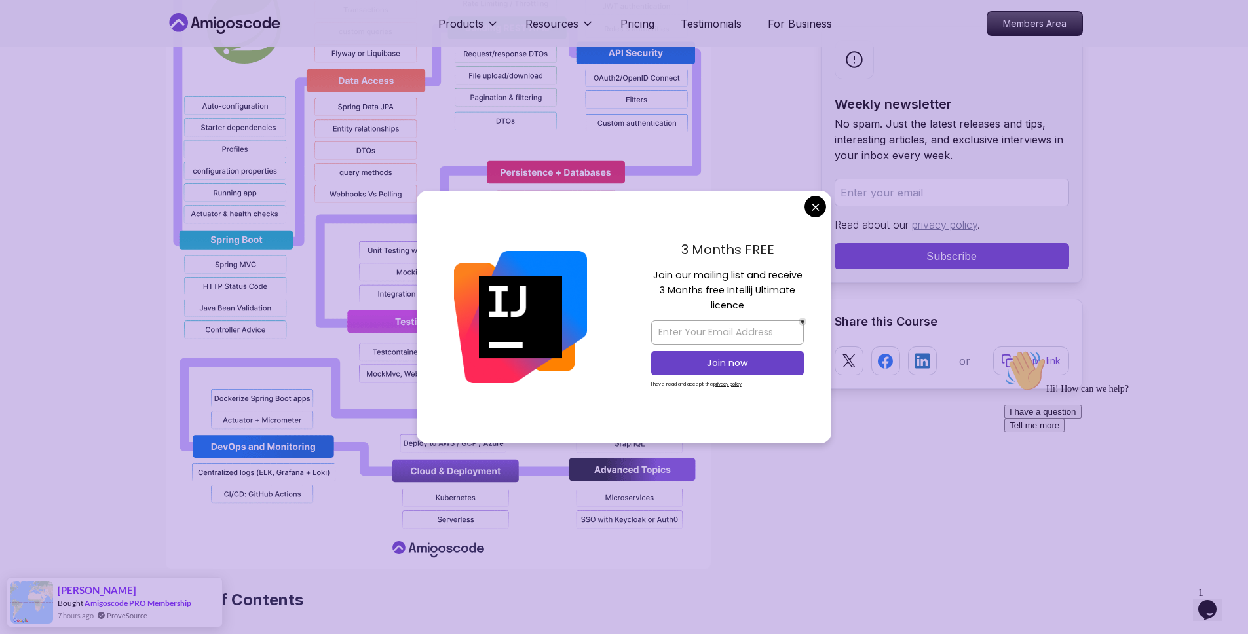
scroll to position [1253, 0]
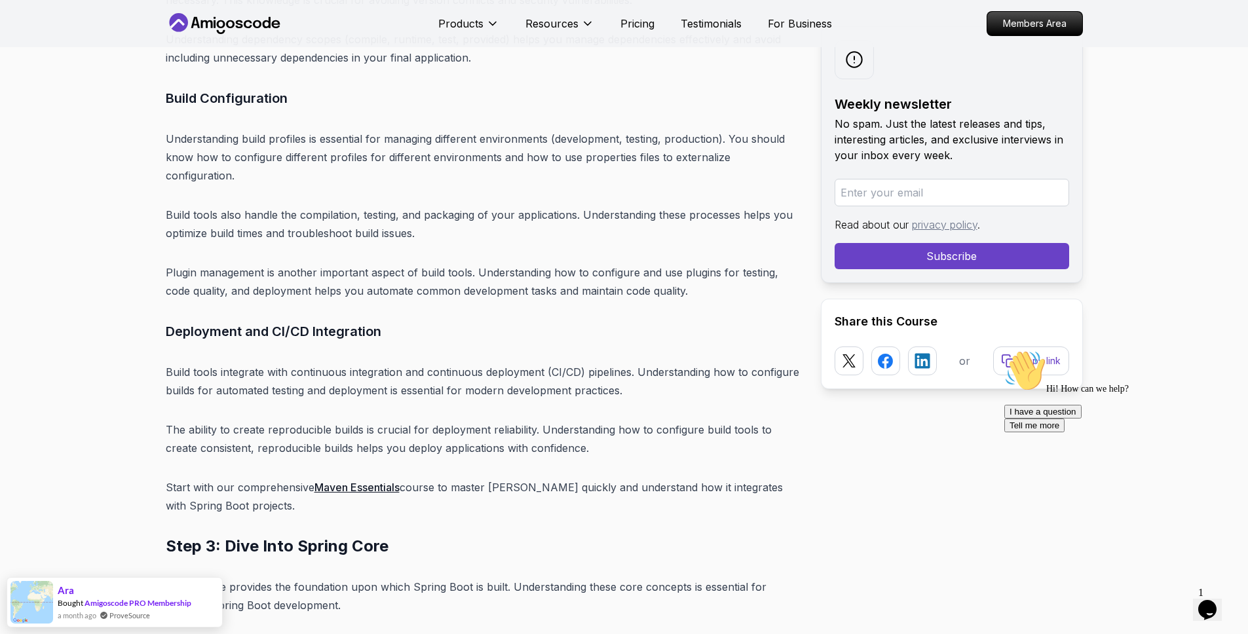
scroll to position [5553, 0]
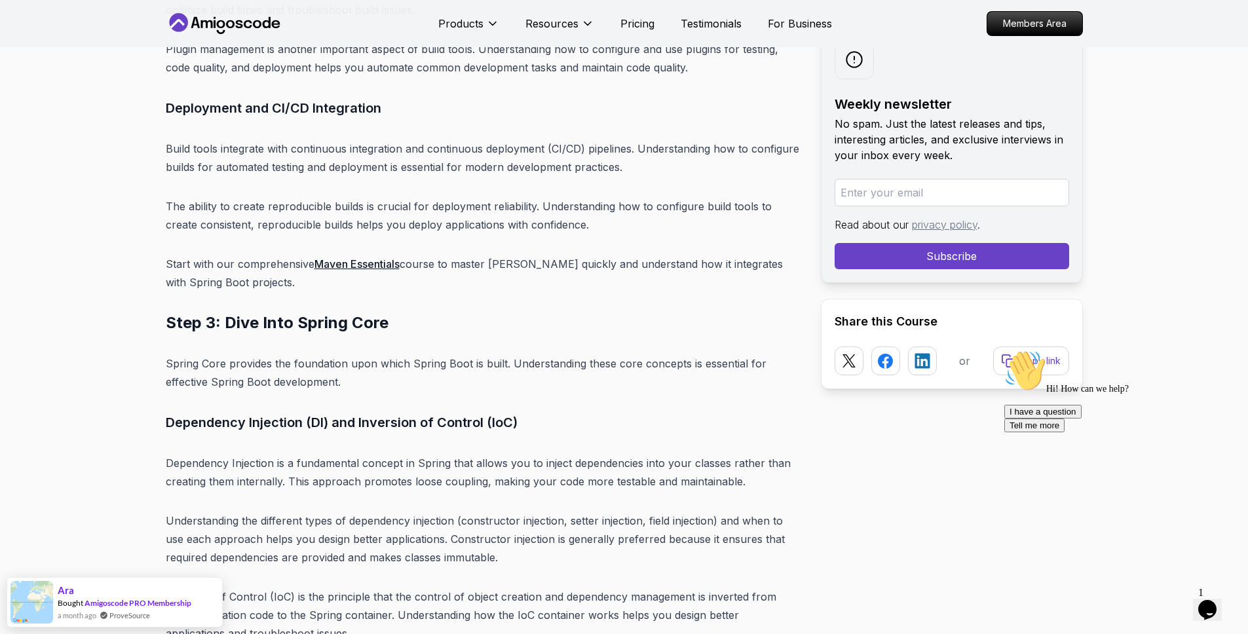
scroll to position [5773, 0]
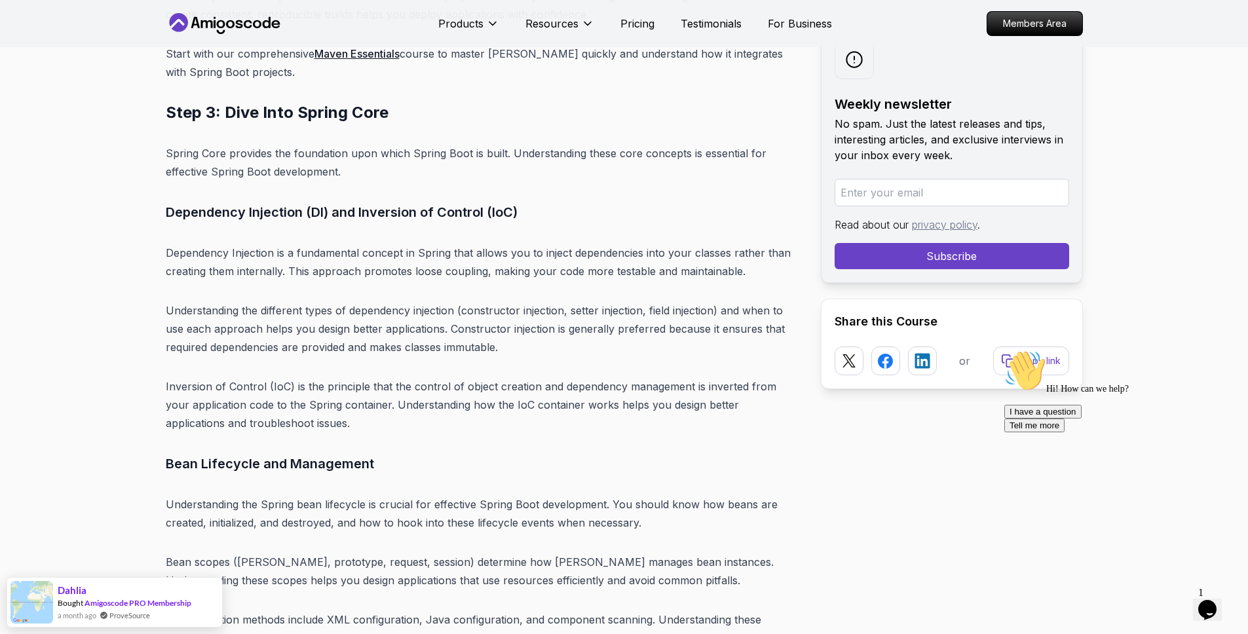
scroll to position [5987, 0]
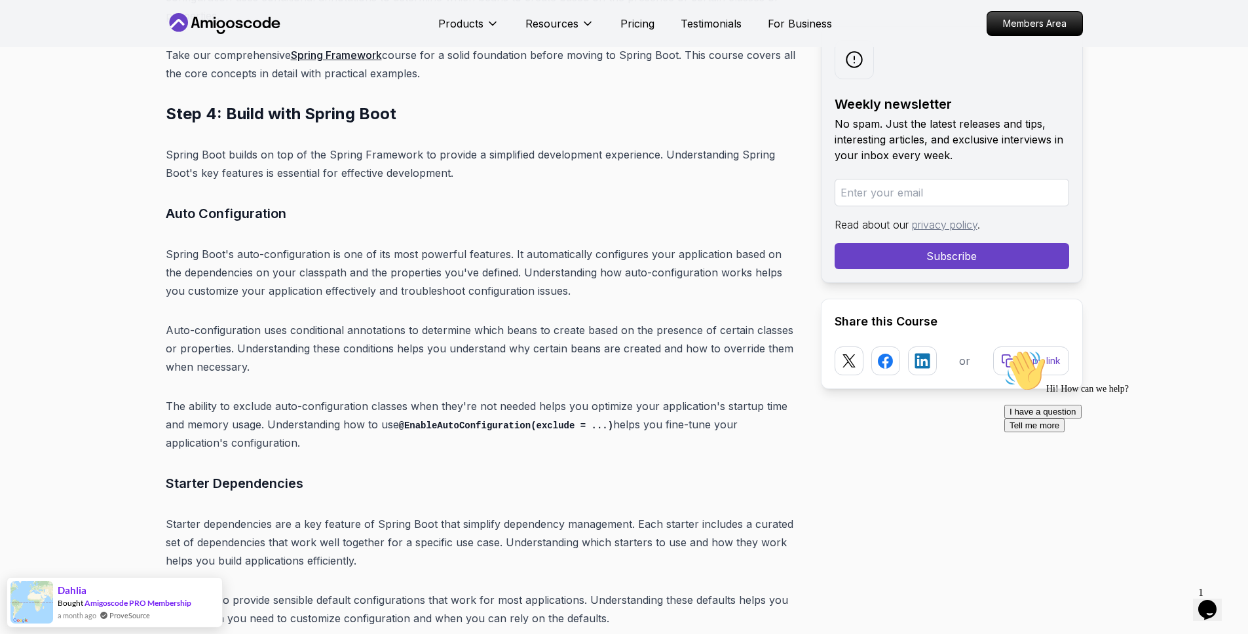
scroll to position [6860, 0]
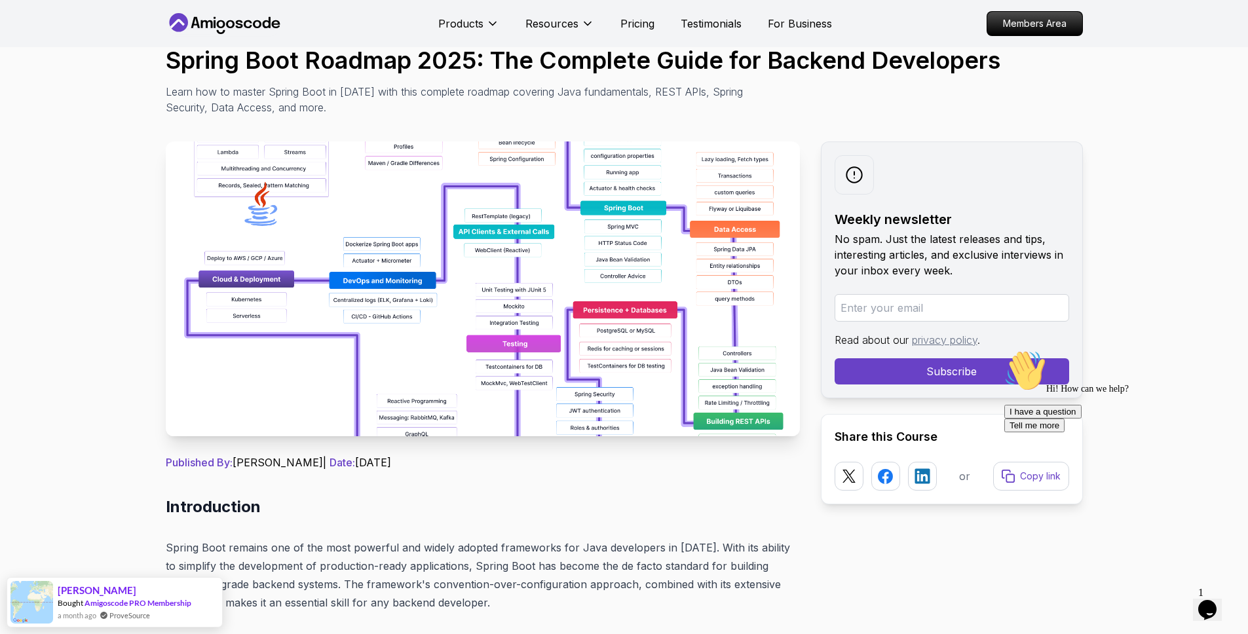
scroll to position [101, 0]
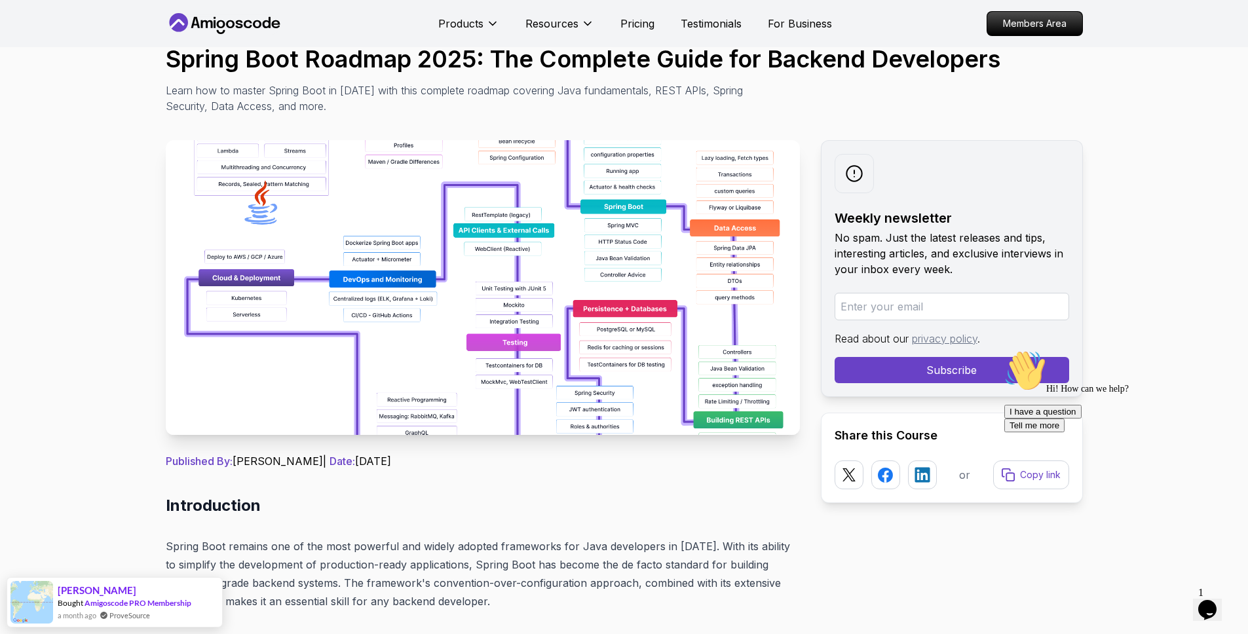
click at [316, 326] on img at bounding box center [483, 287] width 634 height 295
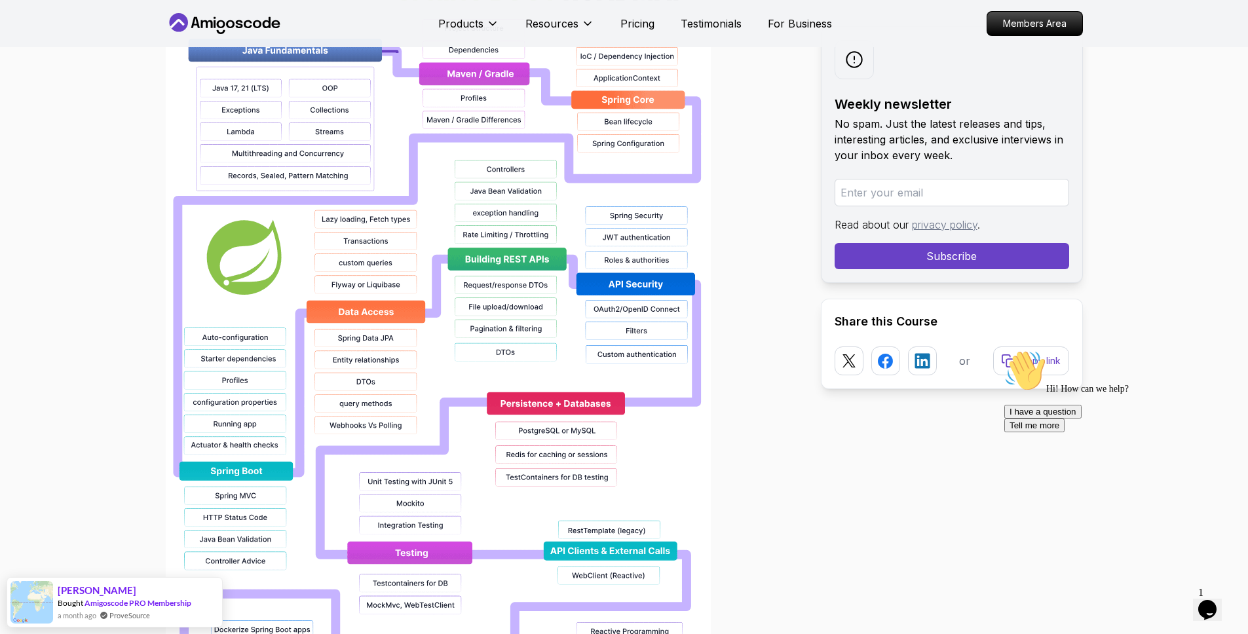
scroll to position [1025, 0]
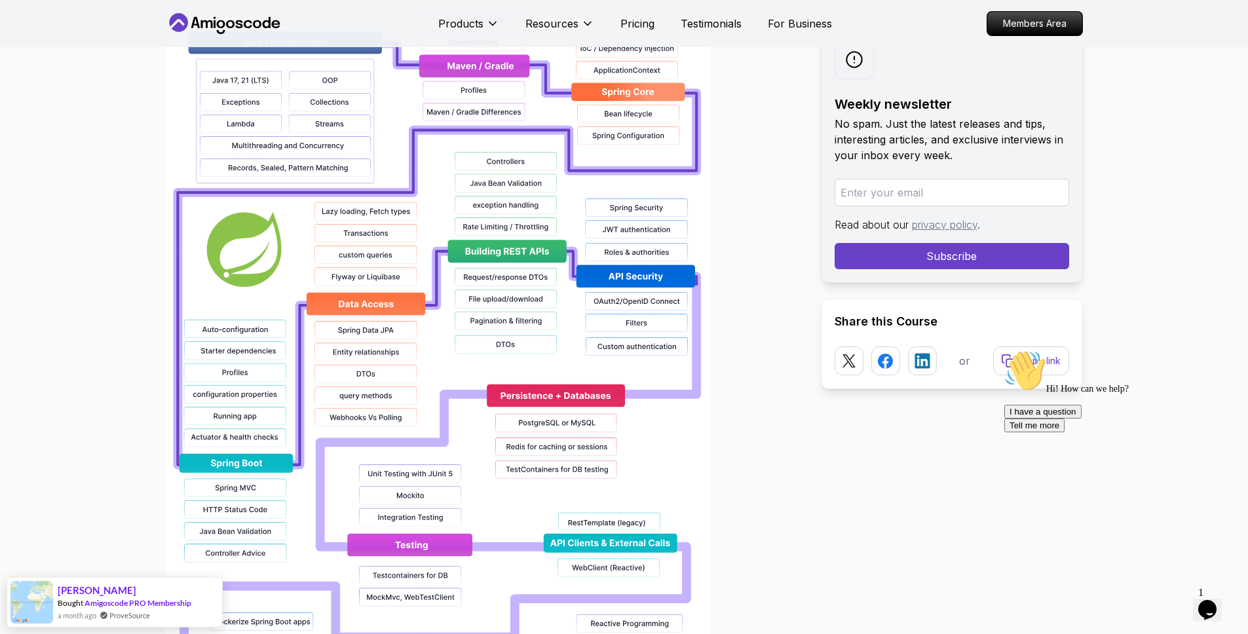
click at [390, 348] on img at bounding box center [438, 373] width 545 height 838
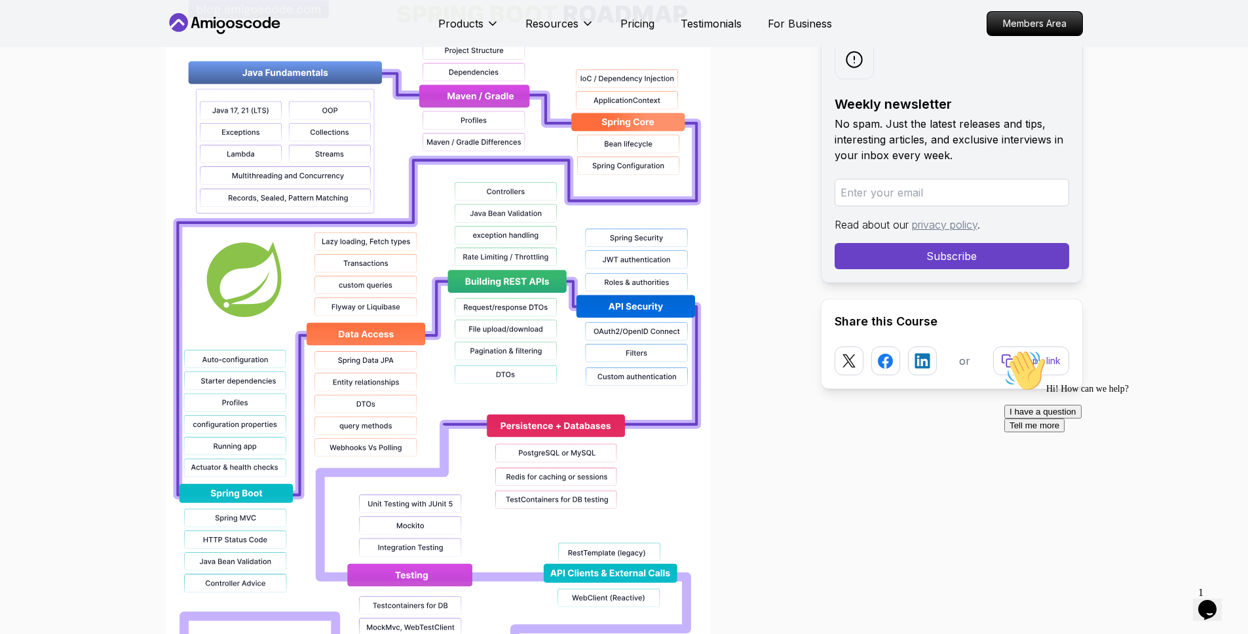
scroll to position [995, 0]
